Goal: Check status

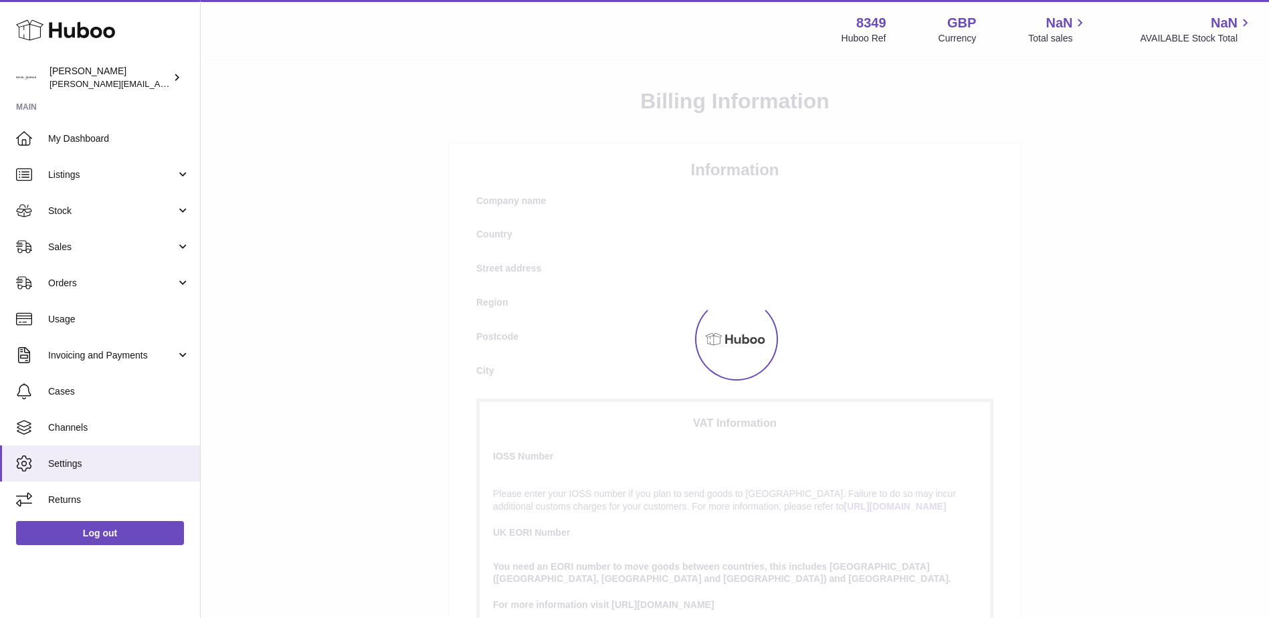
select select
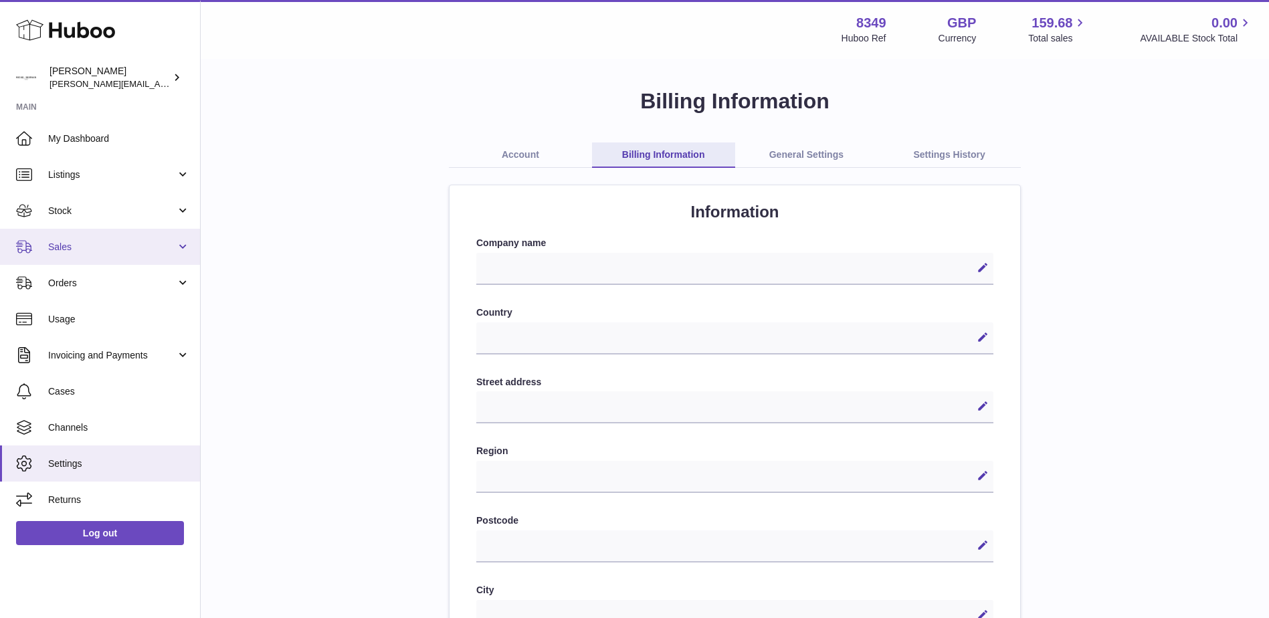
click at [61, 249] on span "Sales" at bounding box center [112, 247] width 128 height 13
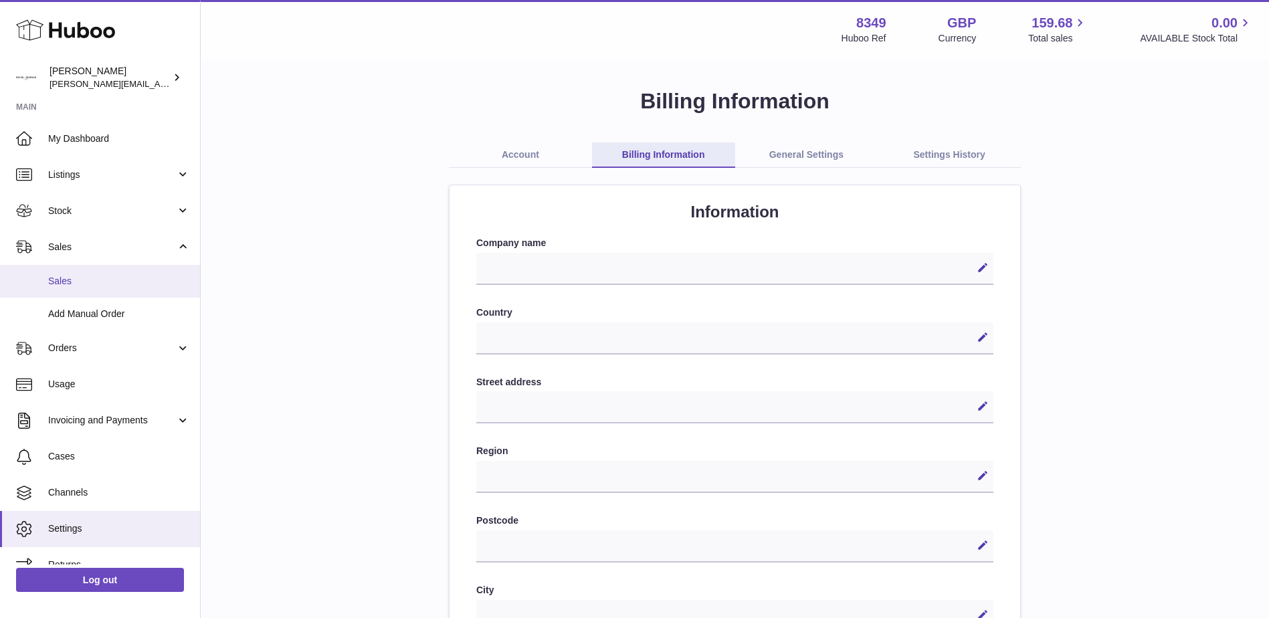
click at [58, 278] on span "Sales" at bounding box center [119, 281] width 142 height 13
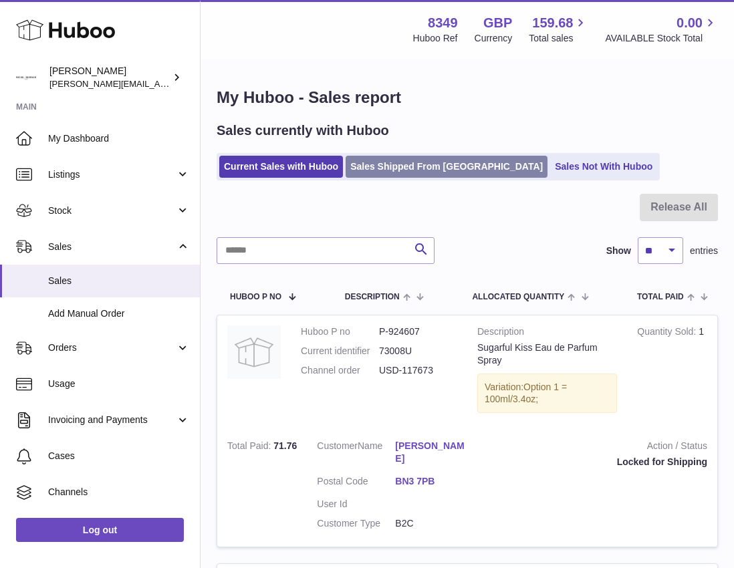
click at [418, 166] on link "Sales Shipped From [GEOGRAPHIC_DATA]" at bounding box center [447, 167] width 202 height 22
